Goal: Communication & Community: Answer question/provide support

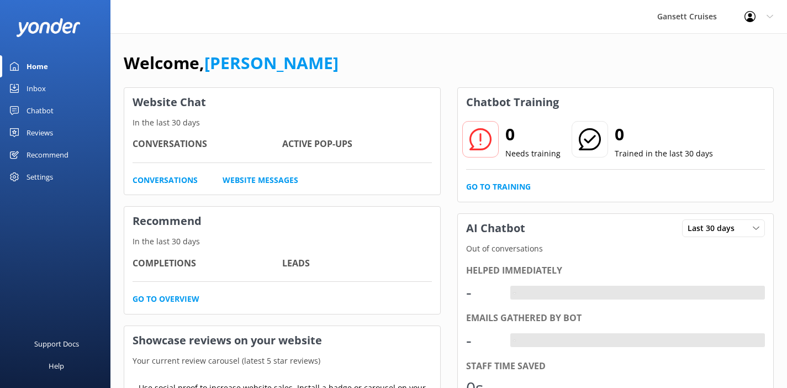
click at [39, 89] on div "Inbox" at bounding box center [35, 88] width 19 height 22
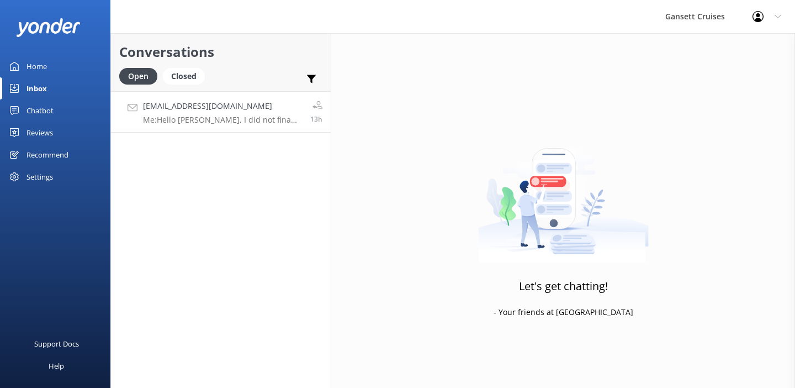
click at [233, 111] on h4 "[EMAIL_ADDRESS][DOMAIN_NAME]" at bounding box center [222, 106] width 159 height 12
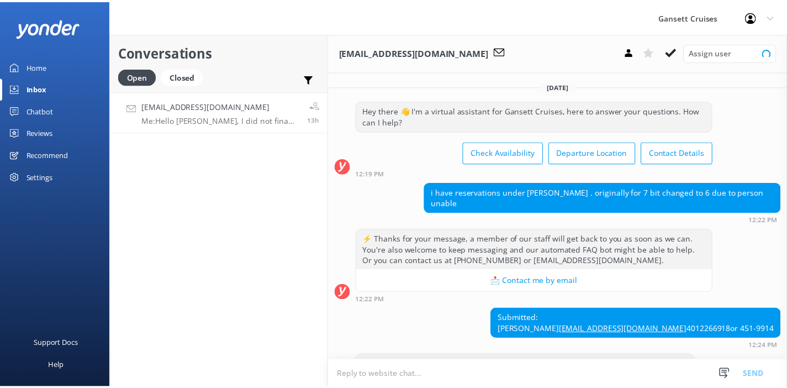
scroll to position [465, 0]
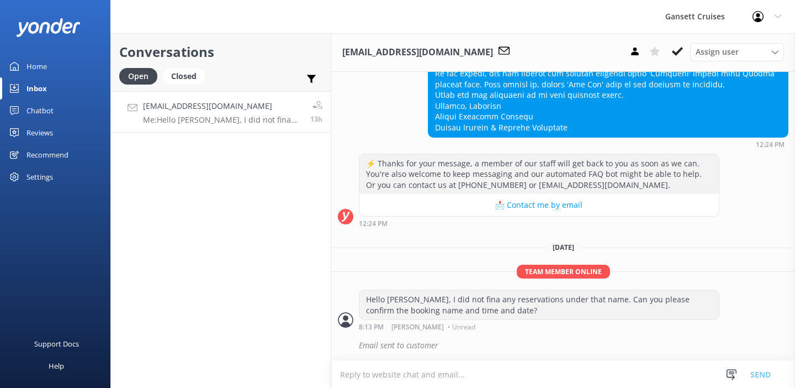
click at [68, 63] on link "Home" at bounding box center [55, 66] width 110 height 22
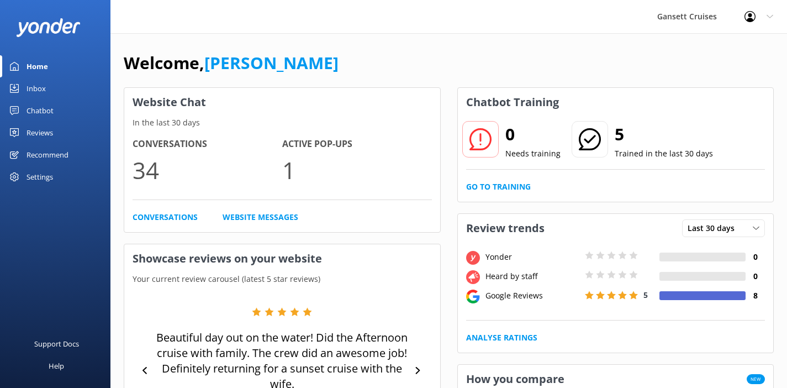
click at [51, 70] on link "Home" at bounding box center [55, 66] width 110 height 22
